Goal: Task Accomplishment & Management: Complete application form

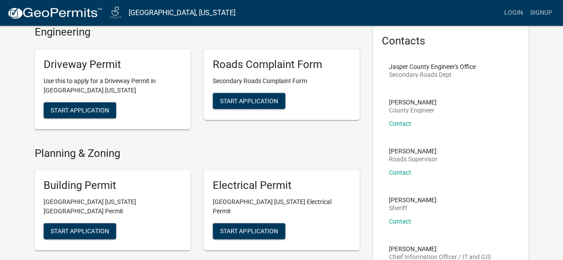
scroll to position [67, 0]
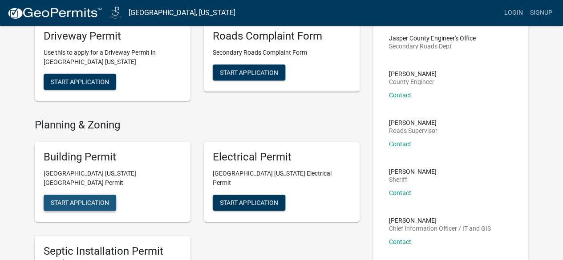
click at [100, 199] on span "Start Application" at bounding box center [80, 202] width 58 height 7
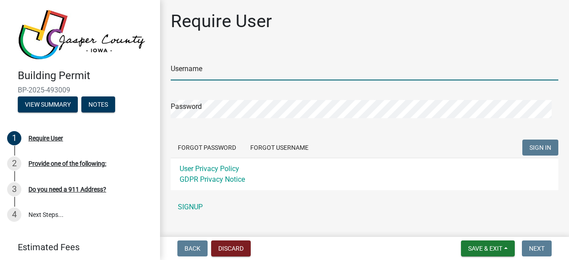
click at [209, 75] on input "Username" at bounding box center [365, 71] width 388 height 18
click at [171, 69] on input "[PERSON_NAME]" at bounding box center [365, 71] width 388 height 18
type input "[PERSON_NAME]"
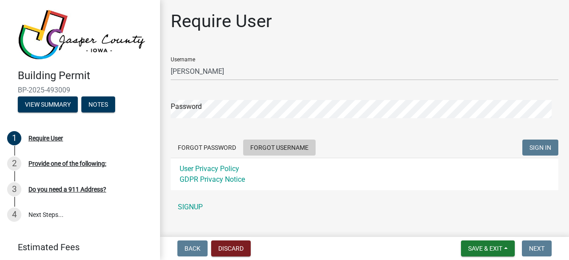
drag, startPoint x: 457, startPoint y: 0, endPoint x: 267, endPoint y: 149, distance: 241.5
click at [267, 149] on button "Forgot Username" at bounding box center [279, 148] width 72 height 16
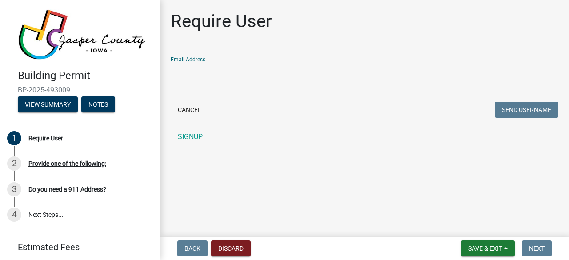
click at [209, 72] on input "Email Address" at bounding box center [365, 71] width 388 height 18
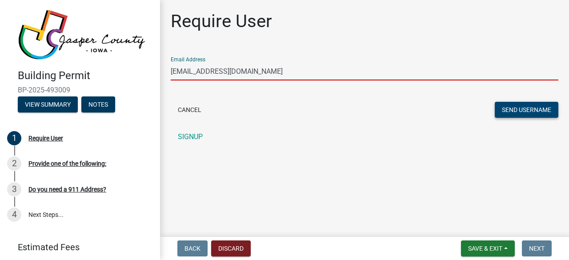
click at [513, 108] on button "Send Username" at bounding box center [527, 110] width 64 height 16
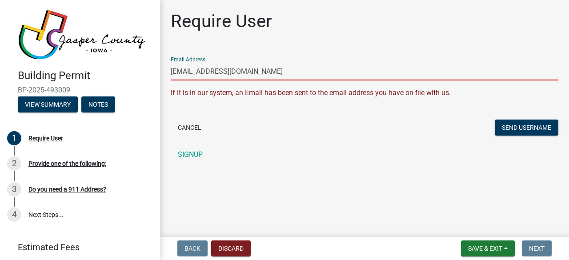
drag, startPoint x: 248, startPoint y: 72, endPoint x: 161, endPoint y: 69, distance: 87.2
click at [161, 69] on div "Require User Email Address [EMAIL_ADDRESS][DOMAIN_NAME] If it is in our system,…" at bounding box center [364, 91] width 409 height 161
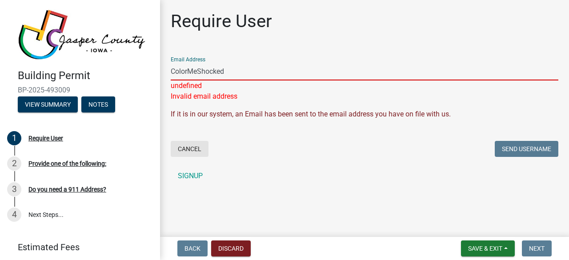
type input "ColorMeShocked"
click at [194, 148] on button "Cancel" at bounding box center [190, 149] width 38 height 16
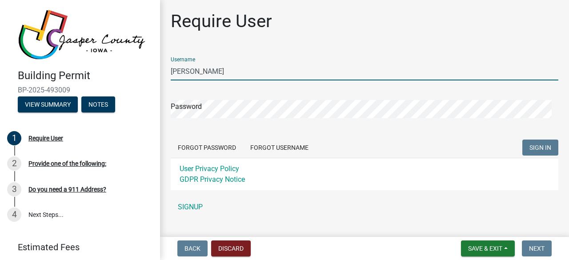
drag, startPoint x: 213, startPoint y: 70, endPoint x: 146, endPoint y: 61, distance: 67.8
click at [146, 61] on div "Building Permit BP-2025-493009 View Summary Notes 1 Require User 2 Provide one …" at bounding box center [284, 130] width 569 height 260
type input "ColorMeShocked"
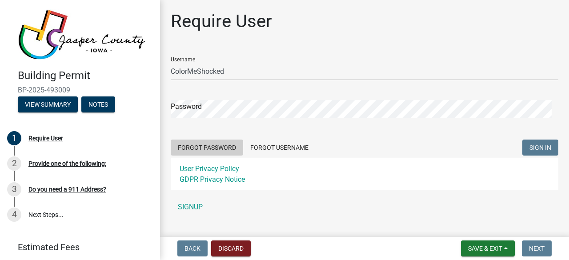
click at [200, 147] on button "Forgot Password" at bounding box center [207, 148] width 72 height 16
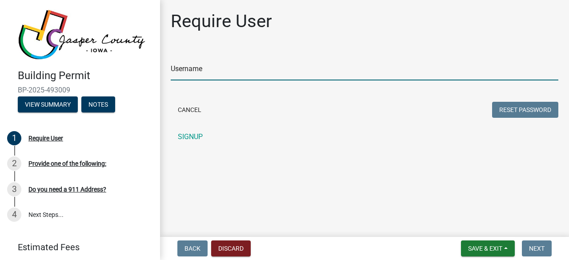
click at [212, 74] on input "Username" at bounding box center [365, 71] width 388 height 18
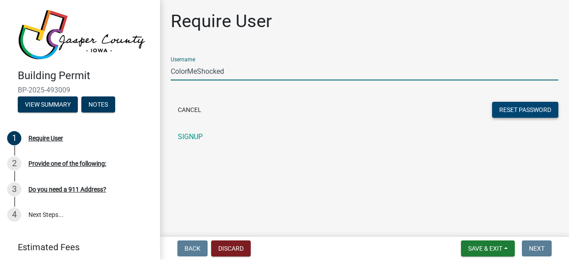
type input "ColorMeShocked"
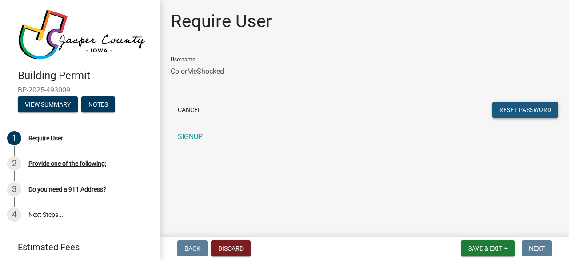
click at [529, 109] on button "Reset Password" at bounding box center [525, 110] width 66 height 16
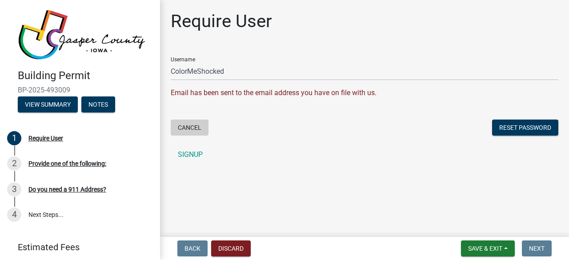
click at [185, 126] on button "Cancel" at bounding box center [190, 128] width 38 height 16
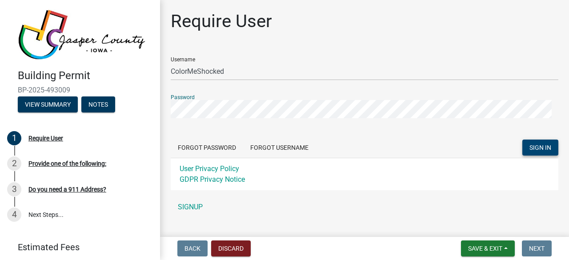
click at [530, 148] on span "SIGN IN" at bounding box center [541, 147] width 22 height 7
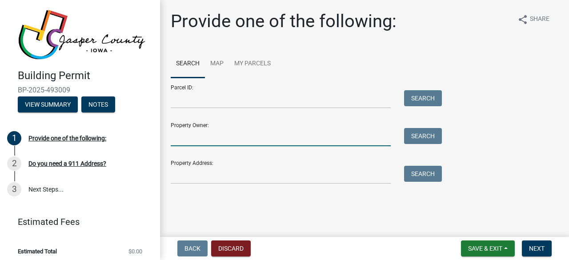
click at [215, 137] on input "Property Owner:" at bounding box center [281, 137] width 220 height 18
type input "[PERSON_NAME]"
click at [423, 136] on button "Search" at bounding box center [423, 136] width 38 height 16
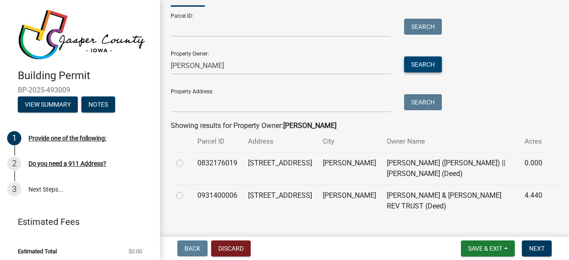
scroll to position [78, 0]
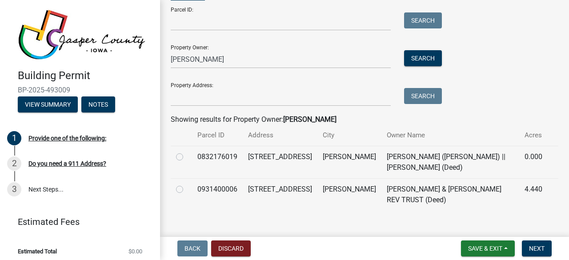
click at [187, 184] on label at bounding box center [187, 184] width 0 height 0
click at [187, 190] on input "radio" at bounding box center [190, 187] width 6 height 6
radio input "true"
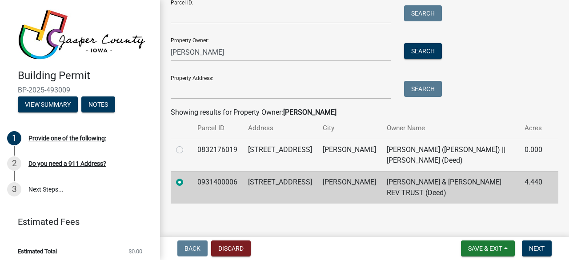
scroll to position [89, 0]
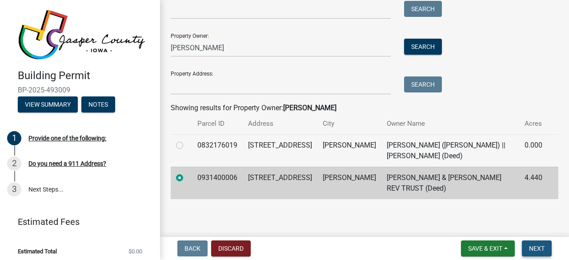
click at [532, 247] on span "Next" at bounding box center [537, 248] width 16 height 7
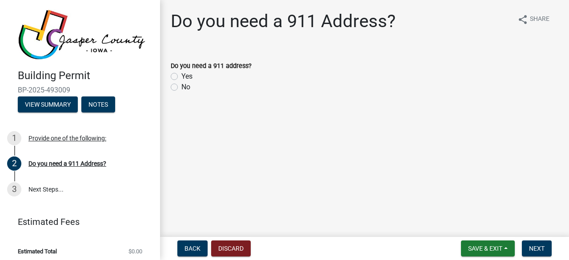
click at [181, 88] on label "No" at bounding box center [185, 87] width 9 height 11
click at [181, 88] on input "No" at bounding box center [184, 85] width 6 height 6
radio input "true"
click at [536, 247] on span "Next" at bounding box center [537, 248] width 16 height 7
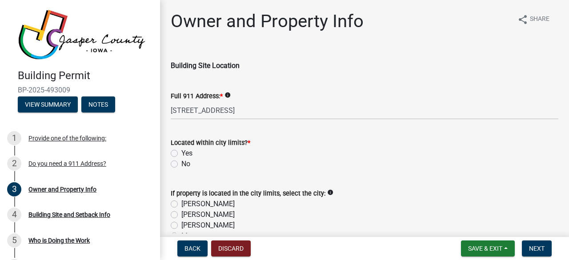
click at [181, 165] on label "No" at bounding box center [185, 164] width 9 height 11
click at [181, 165] on input "No" at bounding box center [184, 162] width 6 height 6
radio input "true"
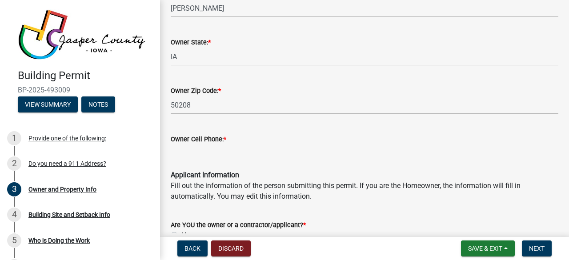
scroll to position [712, 0]
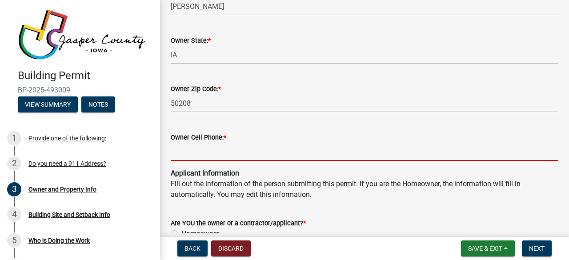
click at [212, 149] on input "Owner Cell Phone: *" at bounding box center [365, 152] width 388 height 18
type input "6418409104"
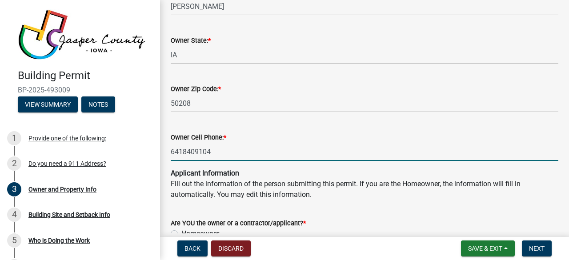
type input "[PERSON_NAME]"
type input "[STREET_ADDRESS]"
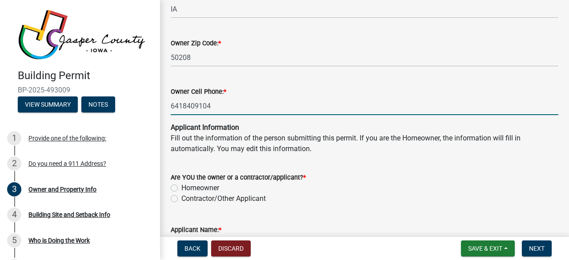
scroll to position [778, 0]
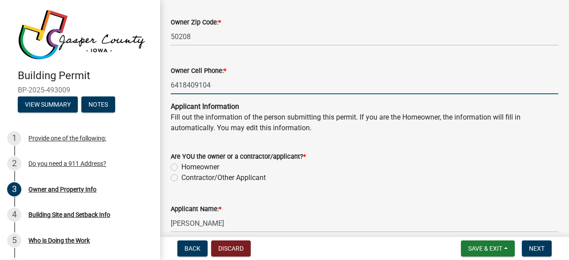
click at [181, 166] on label "Homeowner" at bounding box center [200, 167] width 38 height 11
click at [181, 166] on input "Homeowner" at bounding box center [184, 165] width 6 height 6
radio input "true"
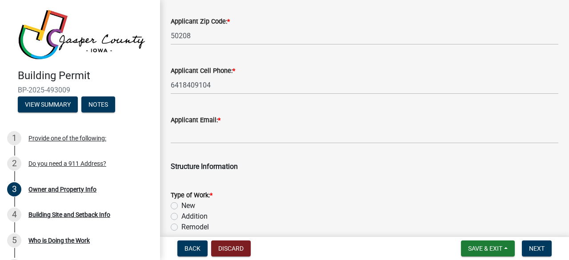
scroll to position [1223, 0]
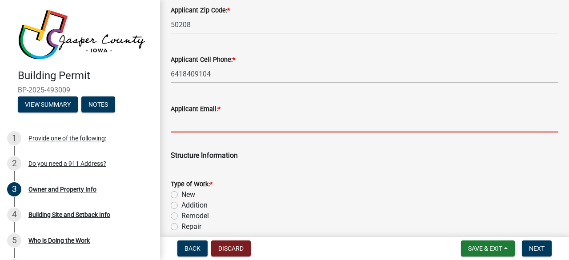
click at [249, 126] on input "Applicant Email: *" at bounding box center [365, 123] width 388 height 18
type input "[EMAIL_ADDRESS][DOMAIN_NAME]"
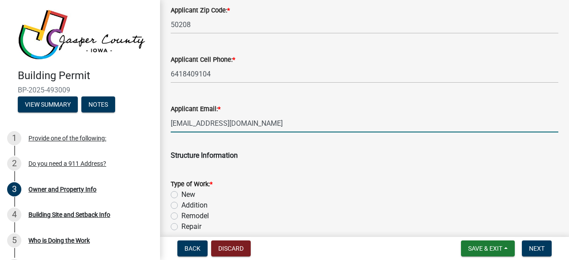
type input "[US_STATE]"
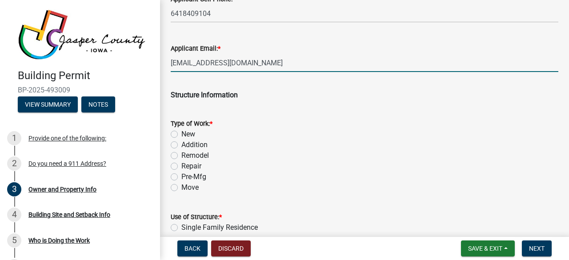
scroll to position [1290, 0]
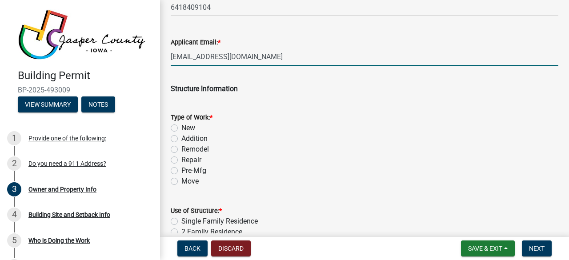
click at [181, 129] on label "New" at bounding box center [188, 128] width 14 height 11
click at [181, 129] on input "New" at bounding box center [184, 126] width 6 height 6
radio input "true"
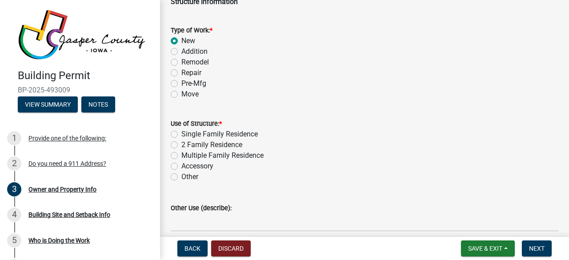
scroll to position [1401, 0]
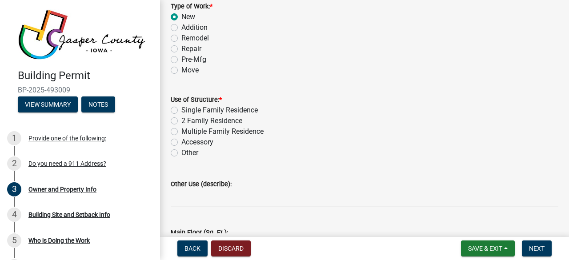
click at [181, 153] on label "Other" at bounding box center [189, 153] width 17 height 11
click at [181, 153] on input "Other" at bounding box center [184, 151] width 6 height 6
radio input "true"
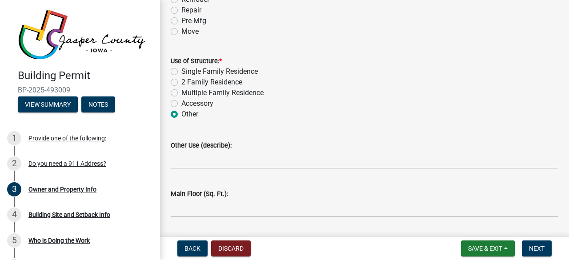
scroll to position [1468, 0]
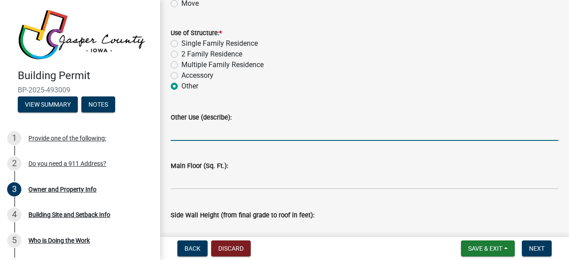
click at [206, 135] on input "Other Use (describe):" at bounding box center [365, 132] width 388 height 18
type input "Dry Storage building"
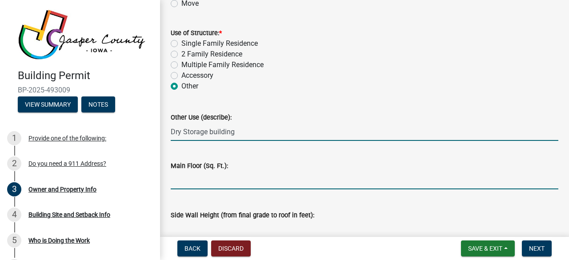
click at [186, 181] on input "text" at bounding box center [365, 180] width 388 height 18
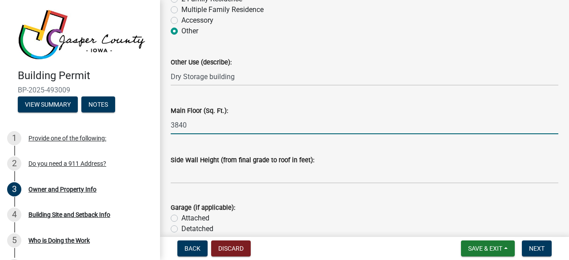
scroll to position [1523, 0]
type input "3840"
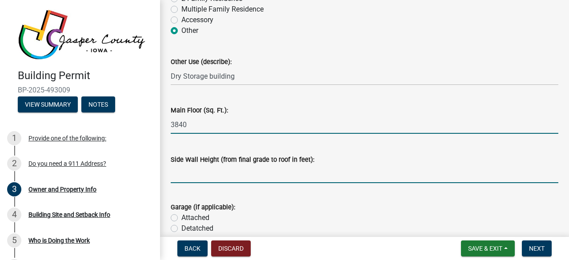
click at [193, 176] on input "text" at bounding box center [365, 174] width 388 height 18
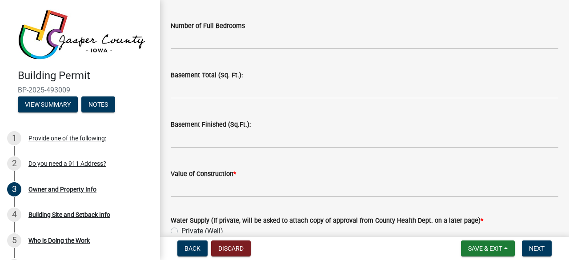
scroll to position [1846, 0]
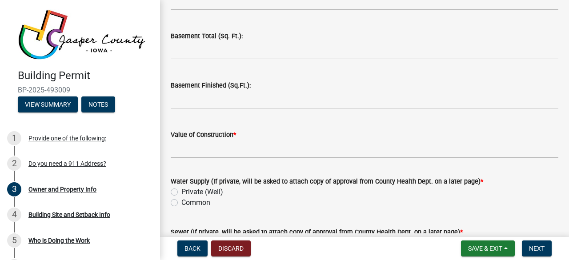
type input "16"
click at [236, 134] on span "*" at bounding box center [235, 135] width 3 height 8
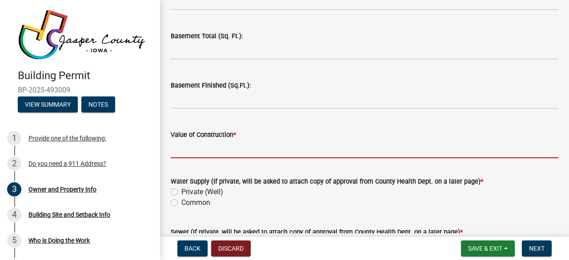
click at [236, 140] on input "Value of Construction *" at bounding box center [365, 149] width 388 height 18
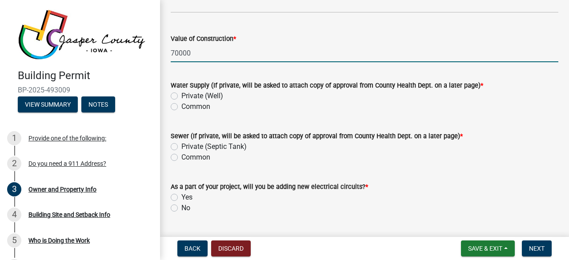
scroll to position [1964, 0]
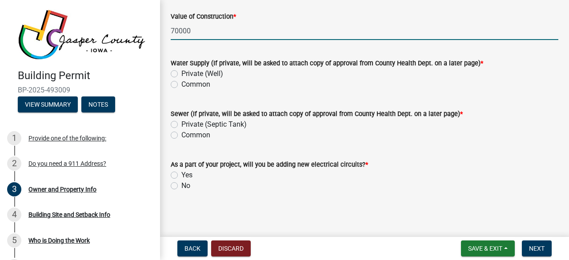
type input "70000"
click at [181, 185] on label "No" at bounding box center [185, 186] width 9 height 11
click at [181, 185] on input "No" at bounding box center [184, 184] width 6 height 6
radio input "true"
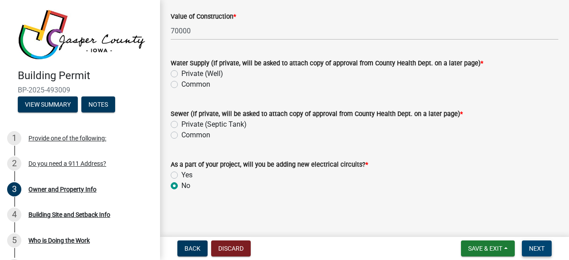
click at [541, 245] on span "Next" at bounding box center [537, 248] width 16 height 7
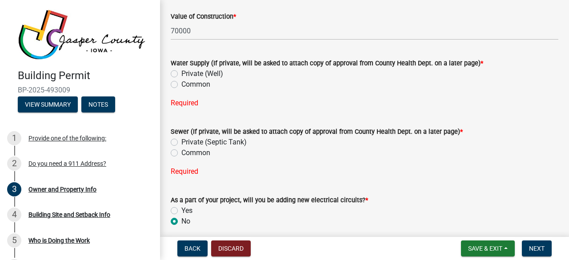
click at [181, 84] on label "Common" at bounding box center [195, 84] width 29 height 11
click at [181, 84] on input "Common" at bounding box center [184, 82] width 6 height 6
radio input "true"
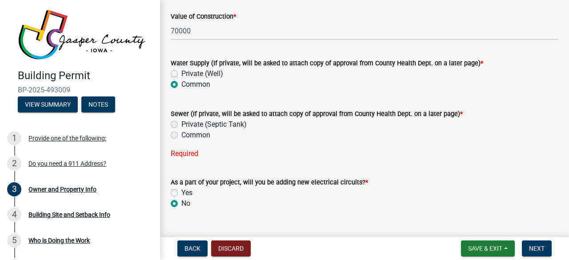
click at [181, 136] on label "Common" at bounding box center [195, 135] width 29 height 11
click at [181, 136] on input "Common" at bounding box center [184, 133] width 6 height 6
radio input "true"
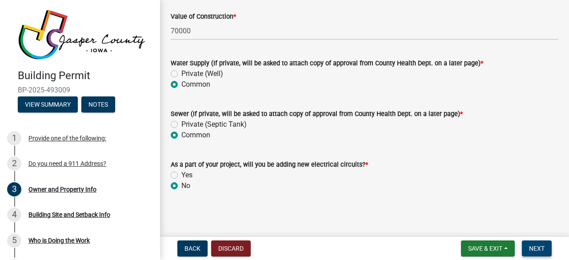
click at [545, 246] on button "Next" at bounding box center [537, 249] width 30 height 16
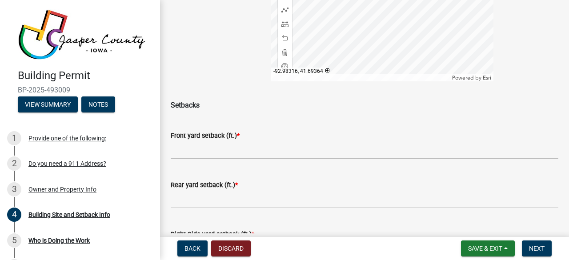
scroll to position [244, 0]
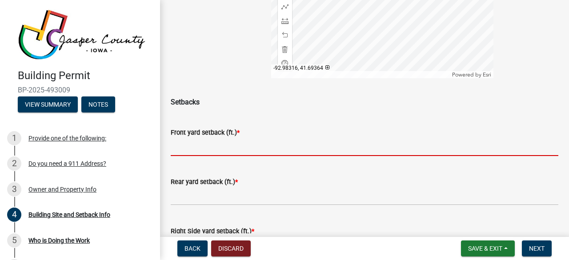
click at [246, 150] on input "text" at bounding box center [365, 147] width 388 height 18
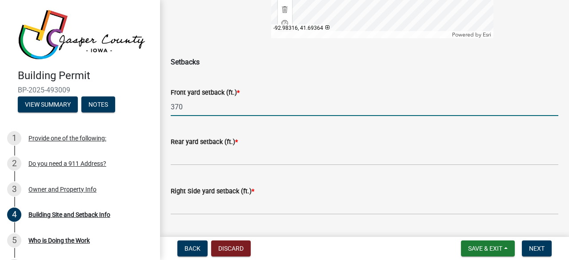
scroll to position [299, 0]
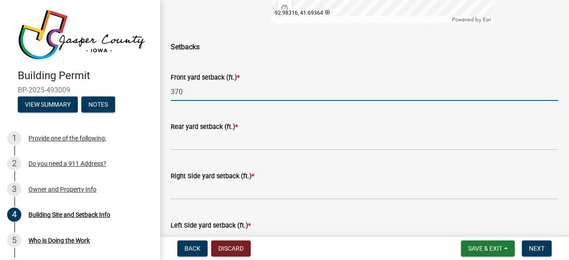
type input "370"
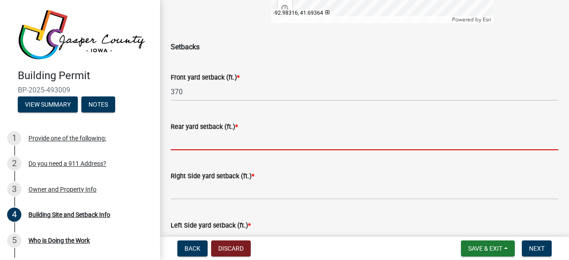
click at [211, 143] on input "text" at bounding box center [365, 141] width 388 height 18
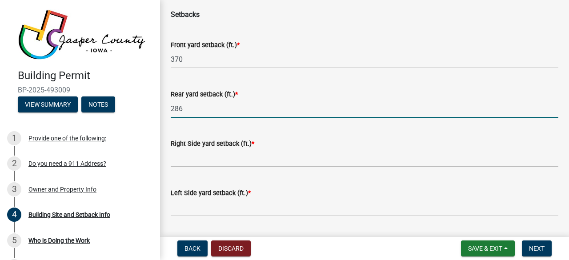
scroll to position [333, 0]
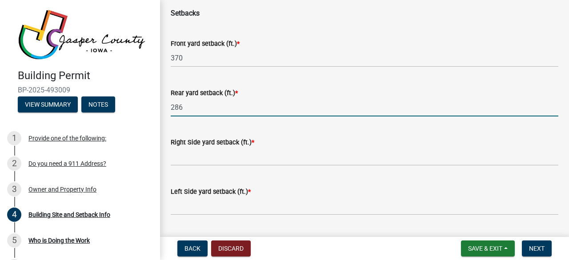
type input "286"
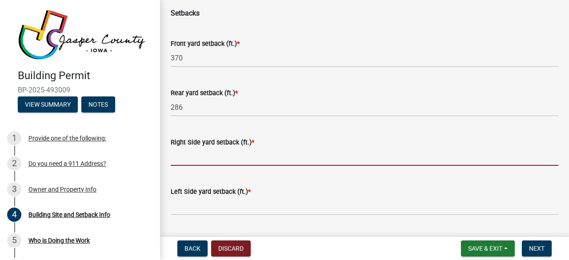
click at [208, 159] on input "text" at bounding box center [365, 157] width 388 height 18
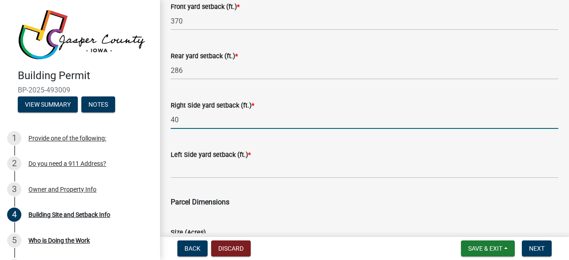
scroll to position [388, 0]
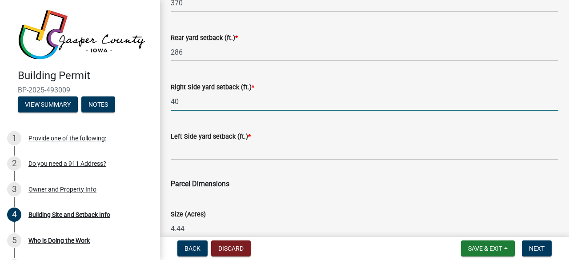
drag, startPoint x: 179, startPoint y: 101, endPoint x: 171, endPoint y: 103, distance: 8.3
click at [171, 103] on input "40" at bounding box center [365, 102] width 388 height 18
type input "170"
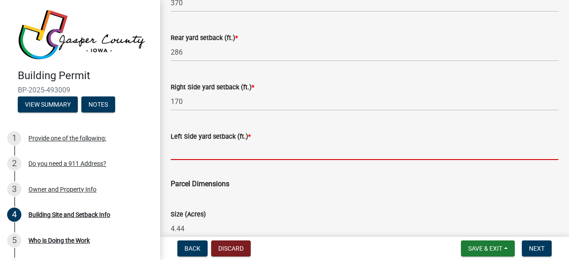
click at [197, 154] on input "text" at bounding box center [365, 151] width 388 height 18
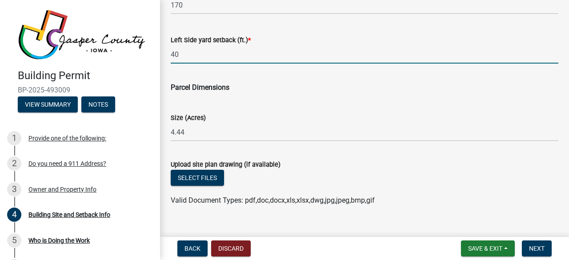
scroll to position [499, 0]
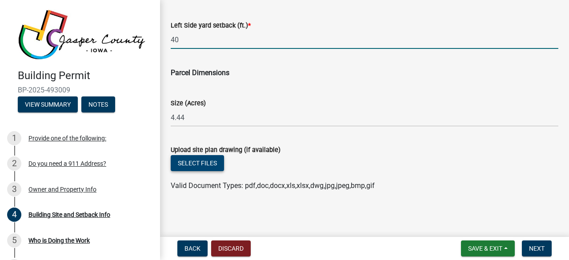
type input "40"
click at [202, 163] on button "Select files" at bounding box center [197, 163] width 53 height 16
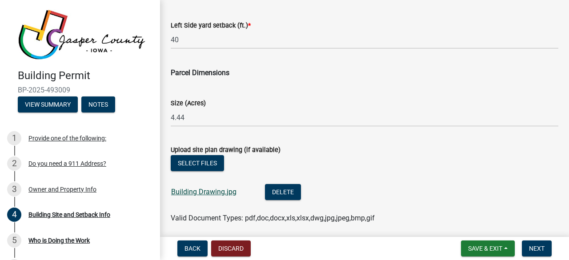
click at [192, 192] on link "Building Drawing.jpg" at bounding box center [203, 192] width 65 height 8
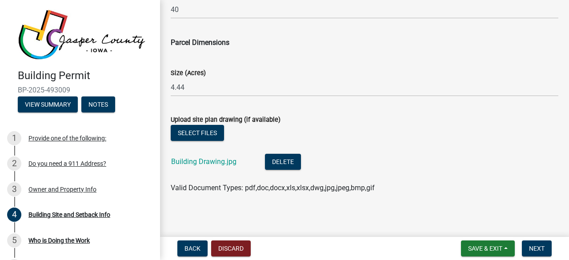
scroll to position [532, 0]
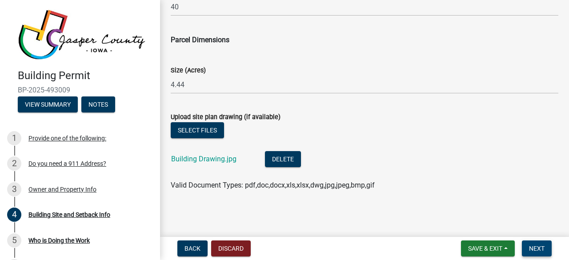
click at [541, 247] on span "Next" at bounding box center [537, 248] width 16 height 7
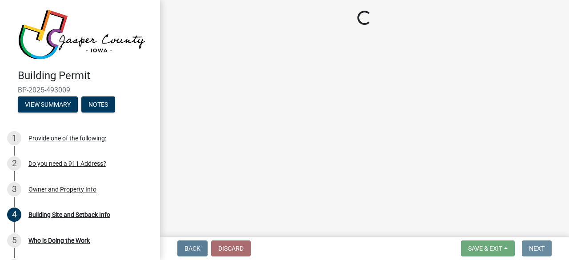
scroll to position [0, 0]
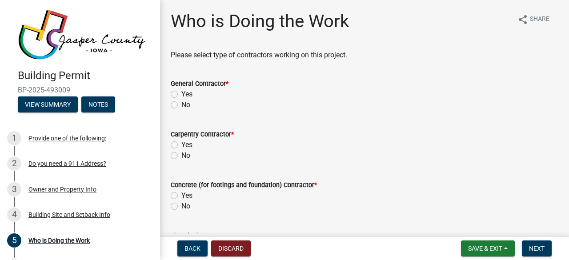
click at [181, 207] on label "No" at bounding box center [185, 206] width 9 height 11
click at [181, 207] on input "No" at bounding box center [184, 204] width 6 height 6
radio input "true"
click at [181, 95] on label "Yes" at bounding box center [186, 94] width 11 height 11
click at [181, 95] on input "Yes" at bounding box center [184, 92] width 6 height 6
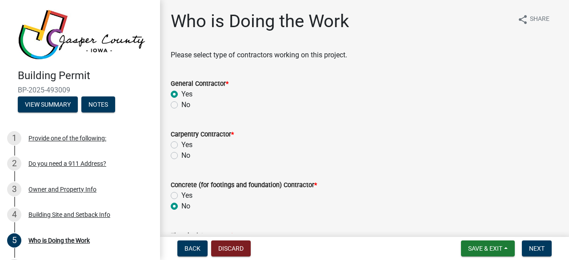
radio input "true"
click at [181, 145] on label "Yes" at bounding box center [186, 145] width 11 height 11
click at [181, 145] on input "Yes" at bounding box center [184, 143] width 6 height 6
radio input "true"
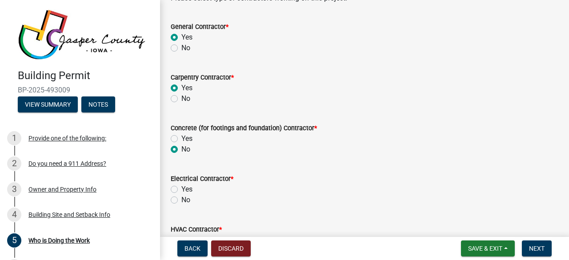
scroll to position [122, 0]
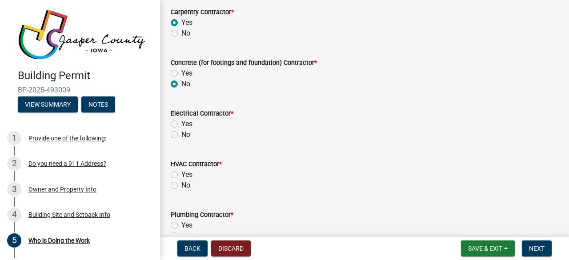
click at [181, 135] on label "No" at bounding box center [185, 134] width 9 height 11
click at [181, 135] on input "No" at bounding box center [184, 132] width 6 height 6
radio input "true"
click at [181, 185] on label "No" at bounding box center [185, 185] width 9 height 11
click at [181, 185] on input "No" at bounding box center [184, 183] width 6 height 6
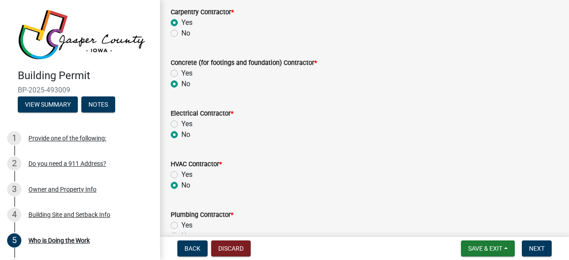
radio input "true"
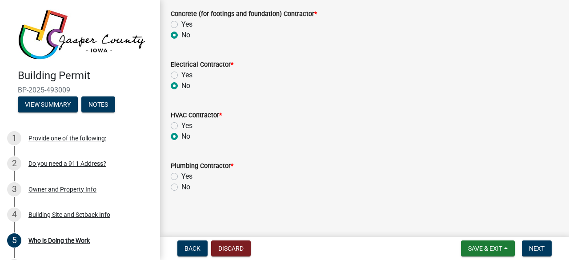
scroll to position [173, 0]
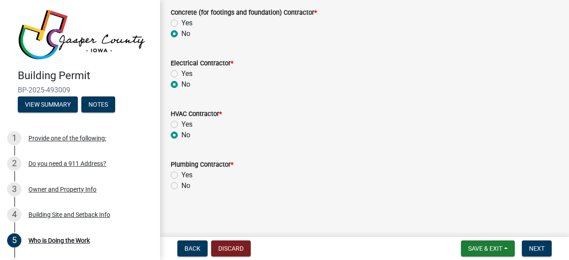
click at [181, 186] on label "No" at bounding box center [185, 186] width 9 height 11
click at [181, 186] on input "No" at bounding box center [184, 184] width 6 height 6
radio input "true"
click at [539, 250] on span "Next" at bounding box center [537, 248] width 16 height 7
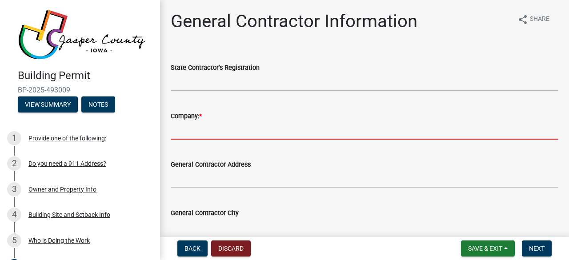
click at [210, 128] on input "Company: *" at bounding box center [365, 130] width 388 height 18
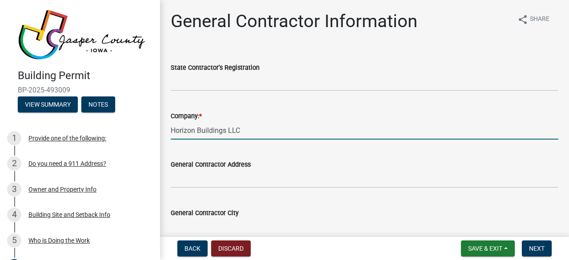
type input "Horizon Buildings LLC"
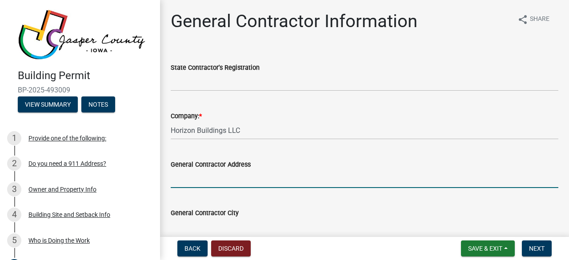
click at [191, 179] on input "General Contractor Address" at bounding box center [365, 179] width 388 height 18
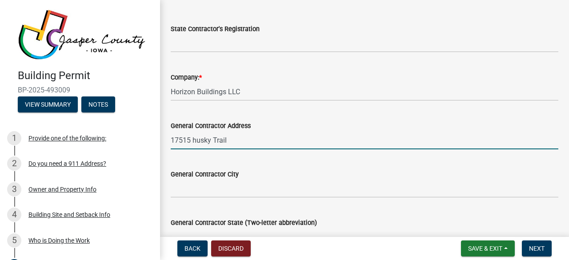
scroll to position [56, 0]
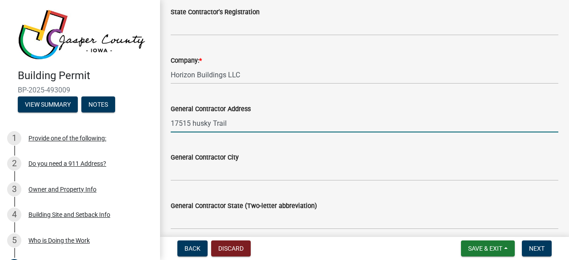
type input "17515 husky Trail"
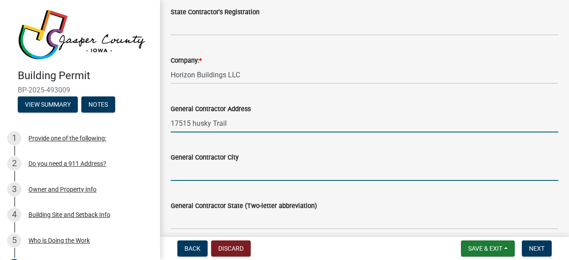
click at [181, 178] on input "General Contractor City" at bounding box center [365, 172] width 388 height 18
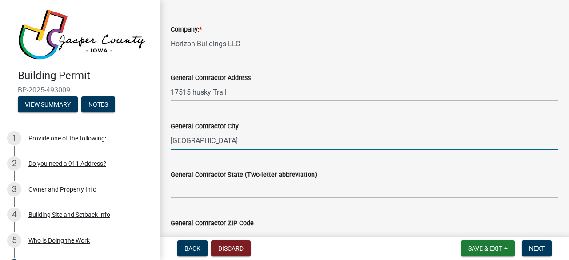
scroll to position [89, 0]
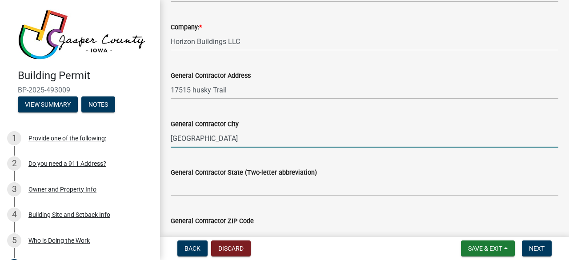
type input "[GEOGRAPHIC_DATA]"
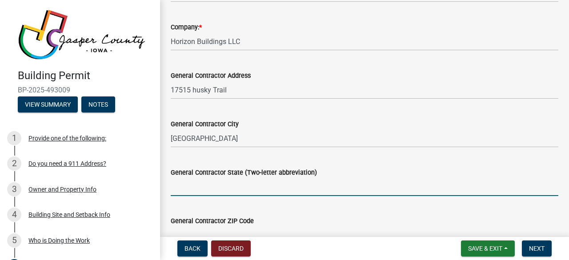
click at [195, 190] on input "General Contractor State (Two-letter abbreviation)" at bounding box center [365, 187] width 388 height 18
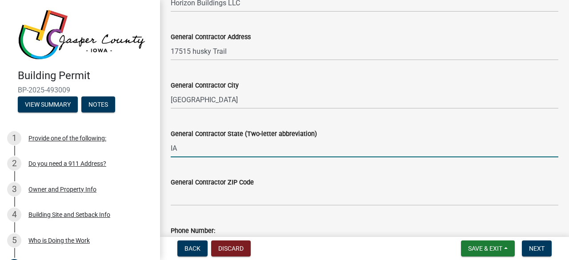
scroll to position [133, 0]
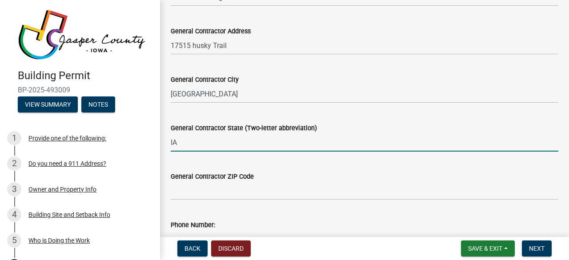
type input "IA"
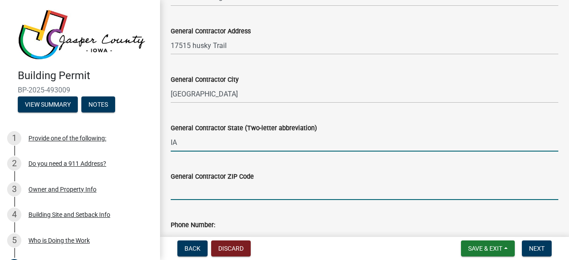
click at [189, 192] on input "General Contractor ZIP Code" at bounding box center [365, 191] width 388 height 18
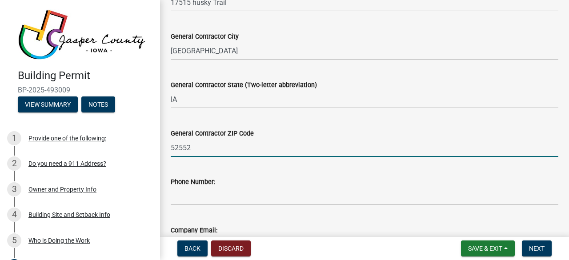
scroll to position [178, 0]
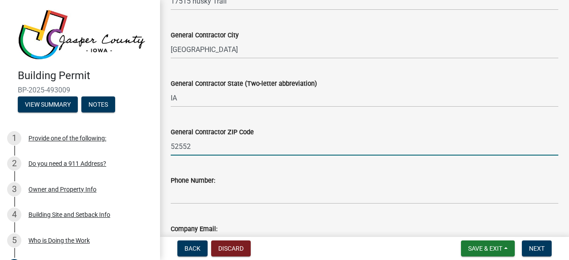
type input "52552"
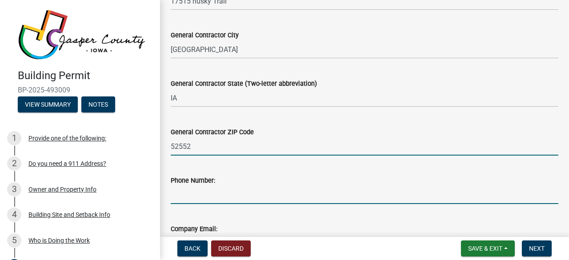
click at [196, 201] on input "Phone Number:" at bounding box center [365, 195] width 388 height 18
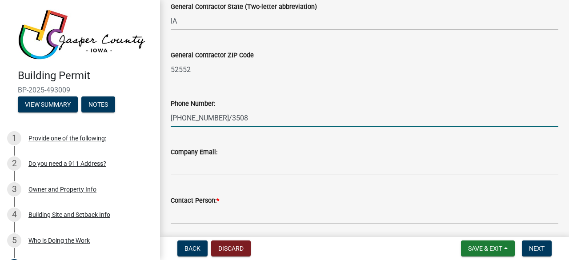
scroll to position [267, 0]
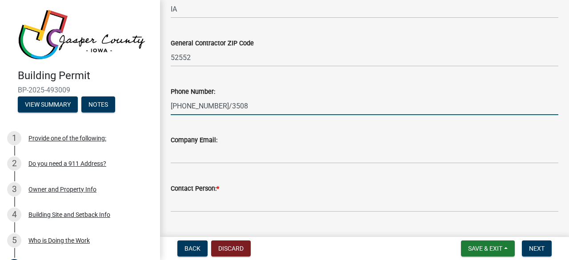
type input "[PHONE_NUMBER]/3508"
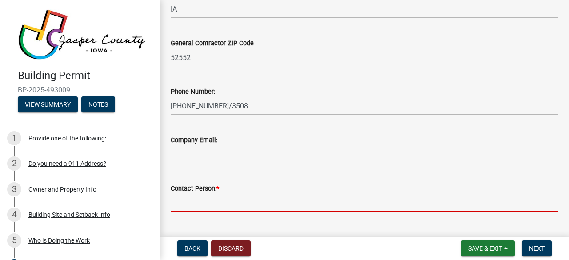
click at [229, 202] on input "Contact Person: *" at bounding box center [365, 203] width 388 height 18
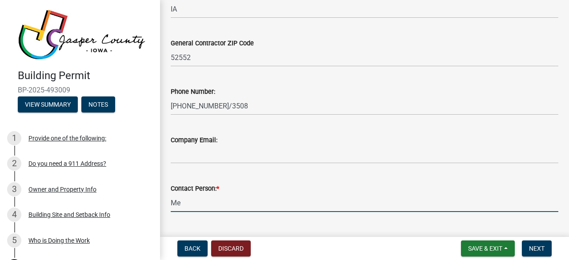
type input "M"
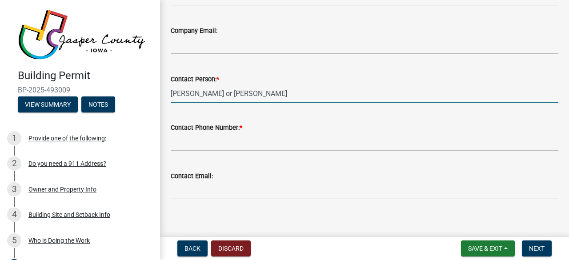
scroll to position [384, 0]
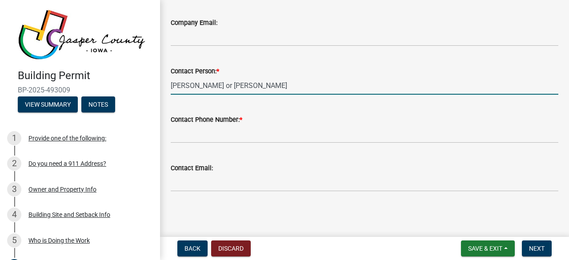
type input "[PERSON_NAME] or [PERSON_NAME]"
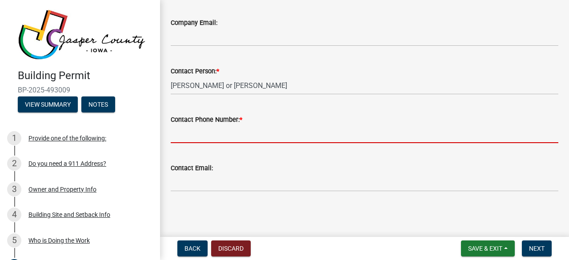
click at [187, 137] on input "Contact Phone Number: *" at bounding box center [365, 134] width 388 height 18
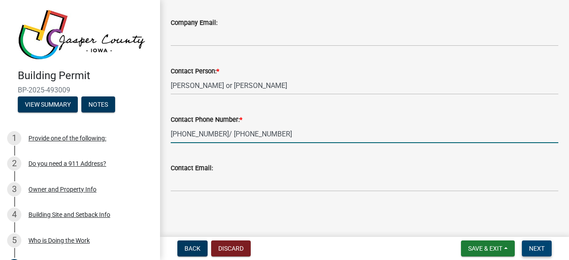
type input "[PHONE_NUMBER]/ [PHONE_NUMBER]"
click at [546, 250] on button "Next" at bounding box center [537, 249] width 30 height 16
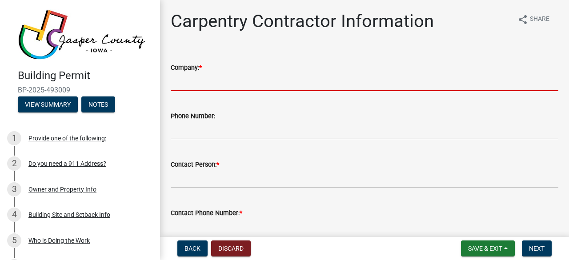
click at [204, 85] on input "Company: *" at bounding box center [365, 82] width 388 height 18
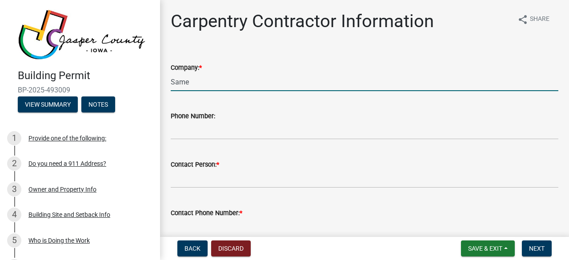
type input "Same"
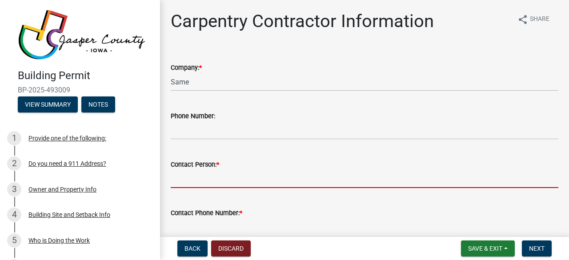
click at [246, 178] on input "Contact Person: *" at bounding box center [365, 179] width 388 height 18
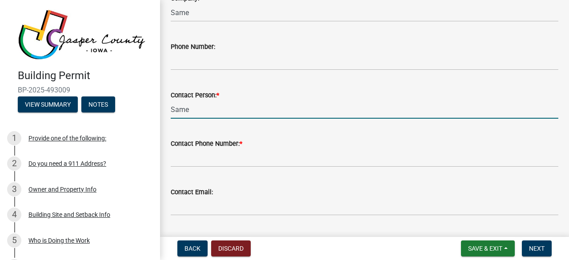
scroll to position [89, 0]
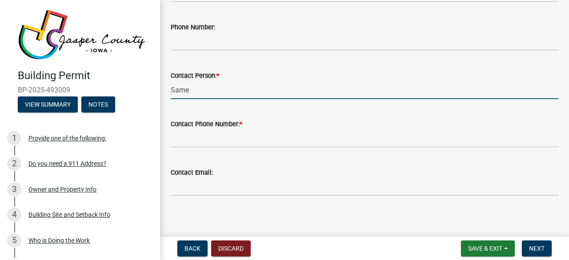
type input "Same"
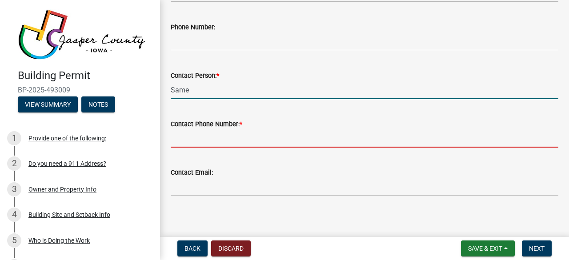
click at [229, 138] on input "Contact Phone Number: *" at bounding box center [365, 138] width 388 height 18
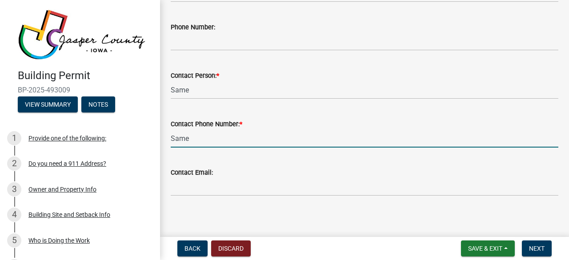
scroll to position [93, 0]
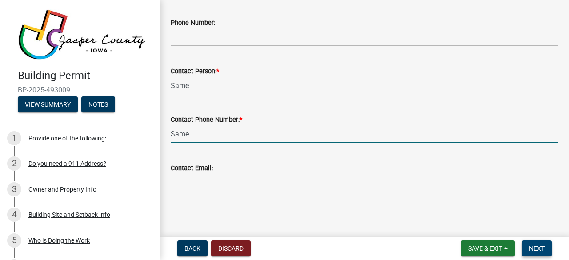
type input "Same"
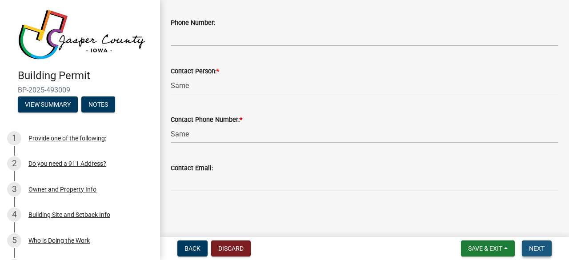
click at [533, 247] on span "Next" at bounding box center [537, 248] width 16 height 7
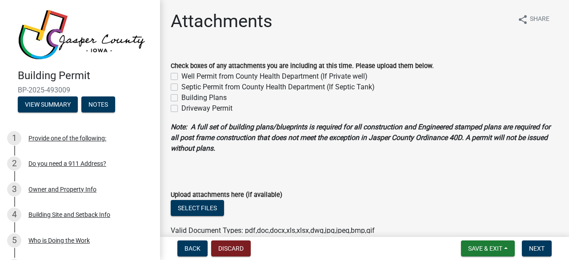
click at [181, 97] on label "Building Plans" at bounding box center [203, 98] width 45 height 11
click at [181, 97] on input "Building Plans" at bounding box center [184, 96] width 6 height 6
checkbox input "true"
checkbox input "false"
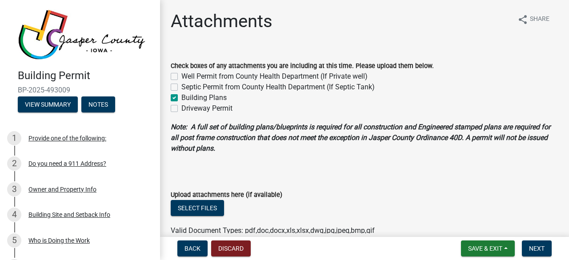
checkbox input "true"
checkbox input "false"
click at [205, 207] on button "Select files" at bounding box center [197, 208] width 53 height 16
click at [197, 208] on button "Select files" at bounding box center [197, 208] width 53 height 16
click at [194, 209] on button "Select files" at bounding box center [197, 208] width 53 height 16
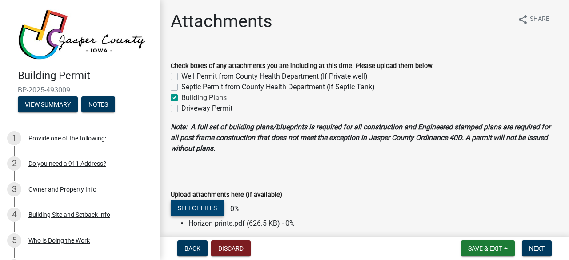
click at [129, 106] on div "Building Permit BP-2025-493009 View Summary Notes" at bounding box center [80, 88] width 146 height 52
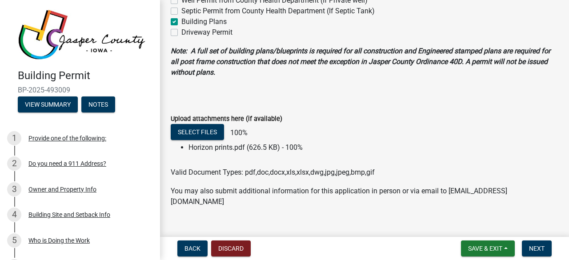
scroll to position [78, 0]
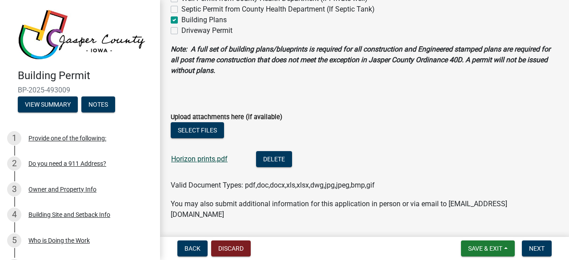
click at [201, 160] on link "Horizon prints.pdf" at bounding box center [199, 159] width 56 height 8
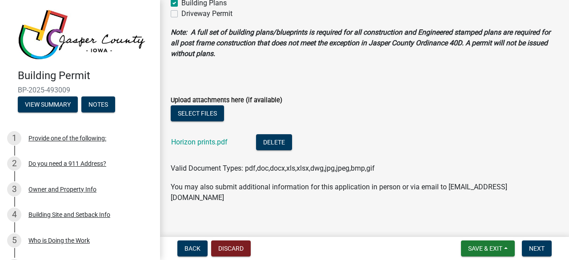
scroll to position [95, 0]
click at [541, 247] on span "Next" at bounding box center [537, 248] width 16 height 7
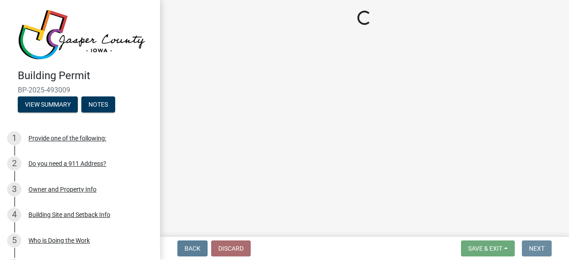
scroll to position [0, 0]
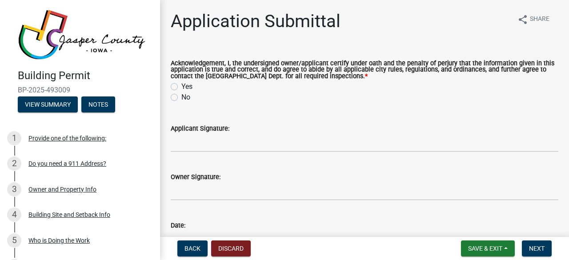
click at [181, 86] on label "Yes" at bounding box center [186, 86] width 11 height 11
click at [181, 86] on input "Yes" at bounding box center [184, 84] width 6 height 6
radio input "true"
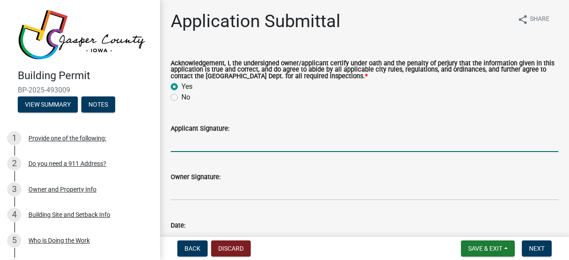
click at [211, 147] on input "Applicant Signature:" at bounding box center [365, 143] width 388 height 18
type input "[PERSON_NAME]"
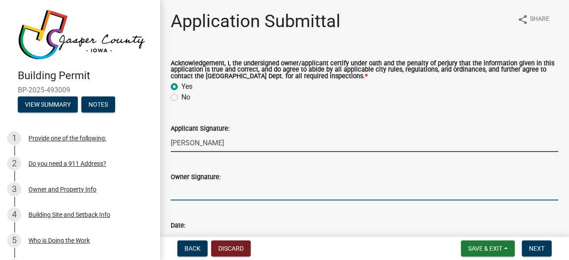
type input "[PERSON_NAME]"
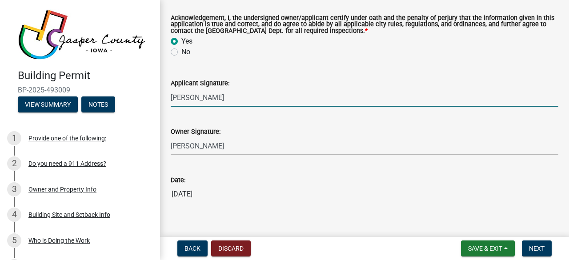
scroll to position [56, 0]
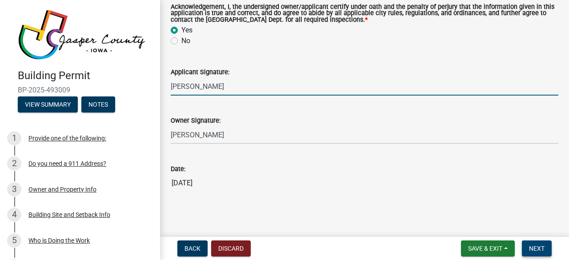
click at [537, 248] on span "Next" at bounding box center [537, 248] width 16 height 7
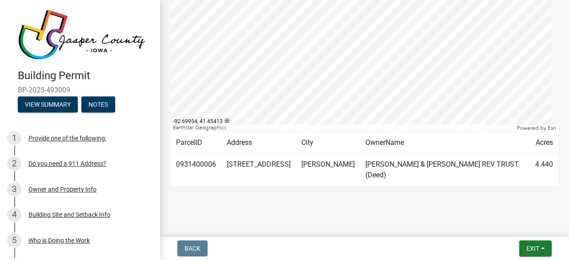
scroll to position [286, 0]
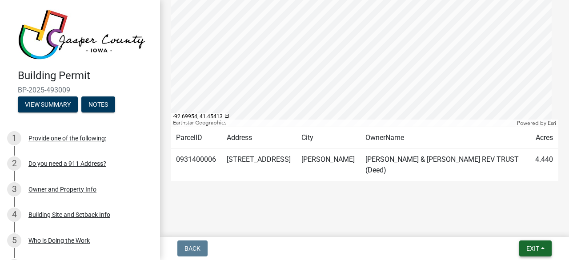
click at [534, 250] on span "Exit" at bounding box center [533, 248] width 13 height 7
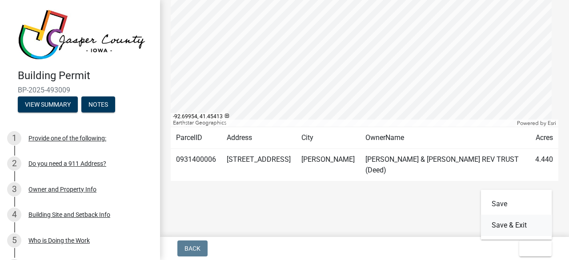
click at [496, 229] on button "Save & Exit" at bounding box center [516, 225] width 71 height 21
